Goal: Check status: Check status

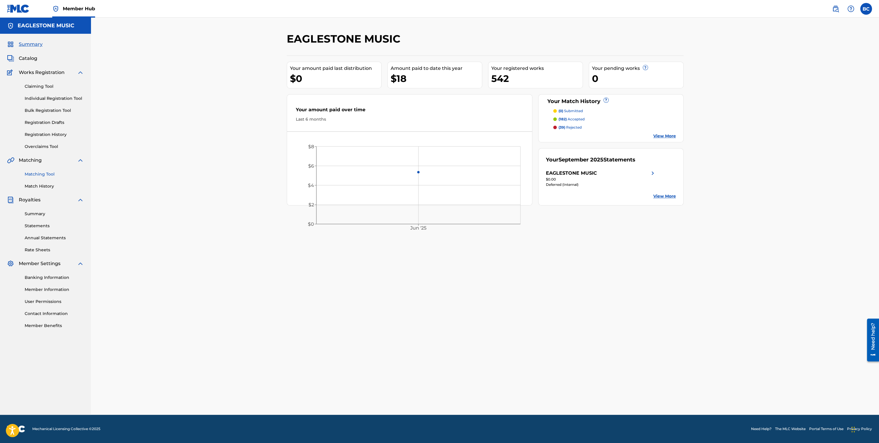
click at [50, 173] on link "Matching Tool" at bounding box center [54, 174] width 59 height 6
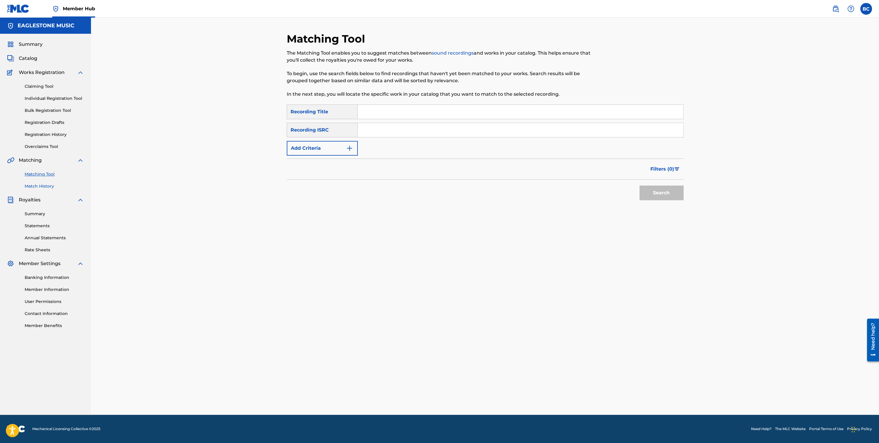
click at [46, 187] on link "Match History" at bounding box center [54, 186] width 59 height 6
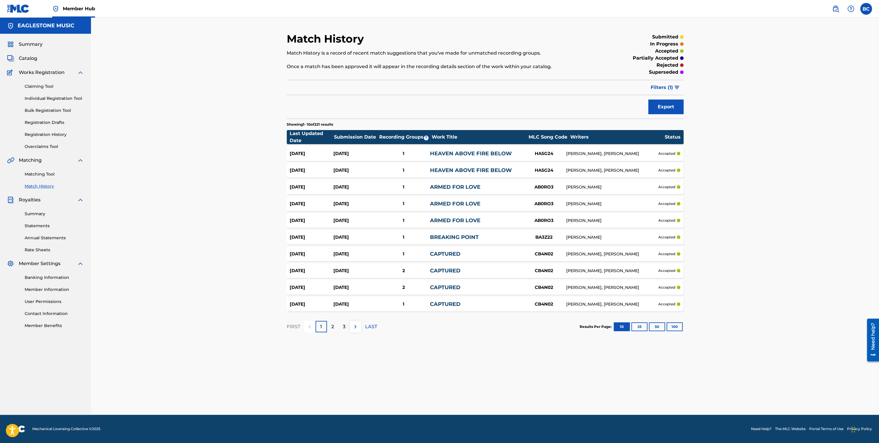
click at [670, 66] on p "rejected" at bounding box center [668, 65] width 22 height 7
click at [676, 326] on button "100" at bounding box center [675, 326] width 16 height 9
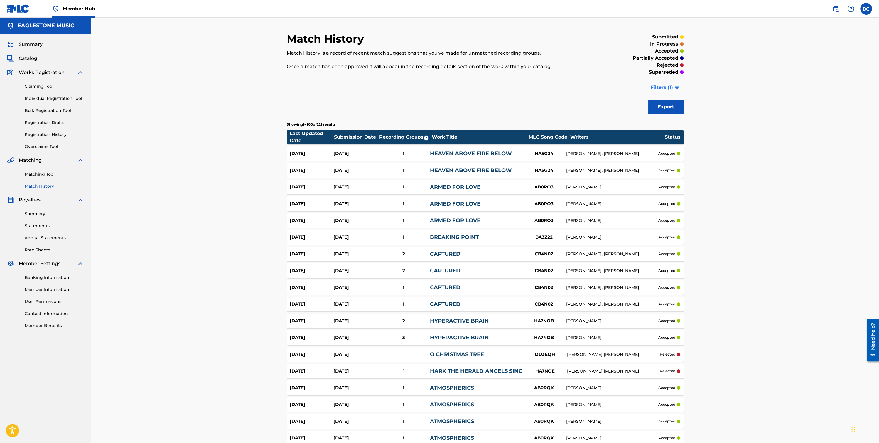
click at [674, 87] on button "Filters ( 1 )" at bounding box center [665, 87] width 36 height 15
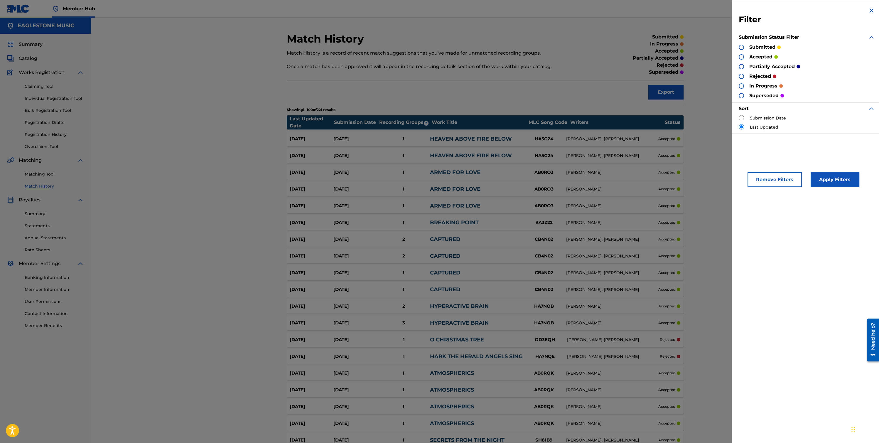
click at [743, 76] on div at bounding box center [741, 76] width 5 height 5
click at [821, 181] on button "Apply Filters" at bounding box center [835, 179] width 48 height 15
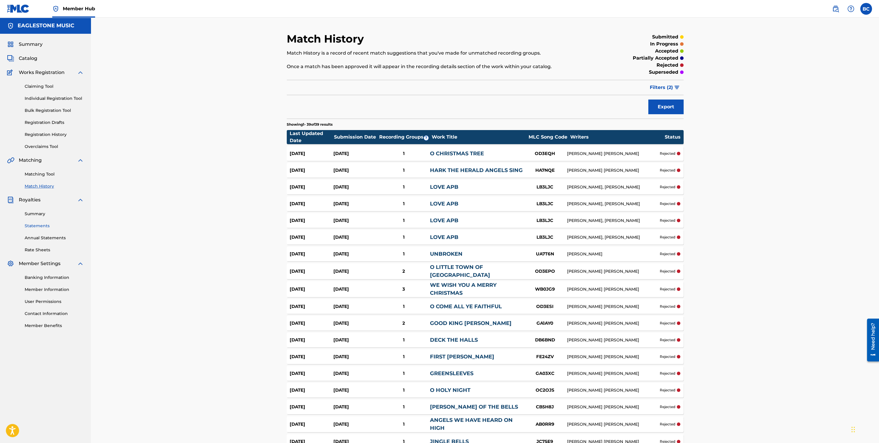
click at [31, 227] on link "Statements" at bounding box center [54, 226] width 59 height 6
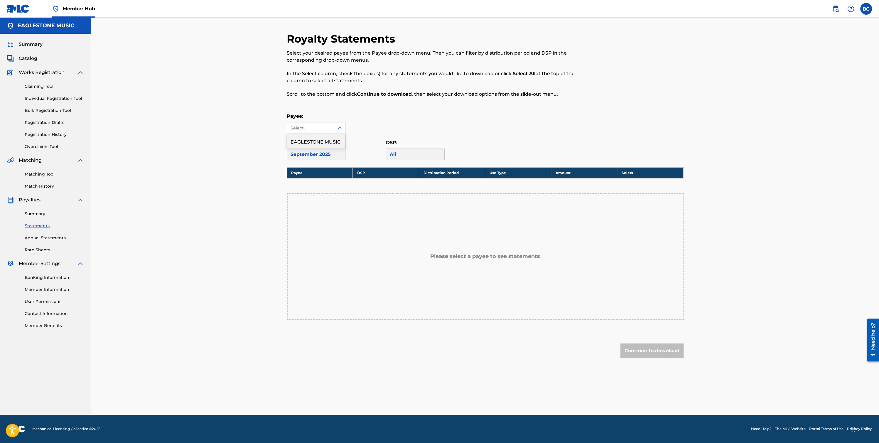
click at [340, 128] on icon at bounding box center [340, 128] width 6 height 6
click at [336, 139] on div "EAGLESTONE MUSIC" at bounding box center [316, 141] width 58 height 15
